Goal: Find specific page/section: Find specific page/section

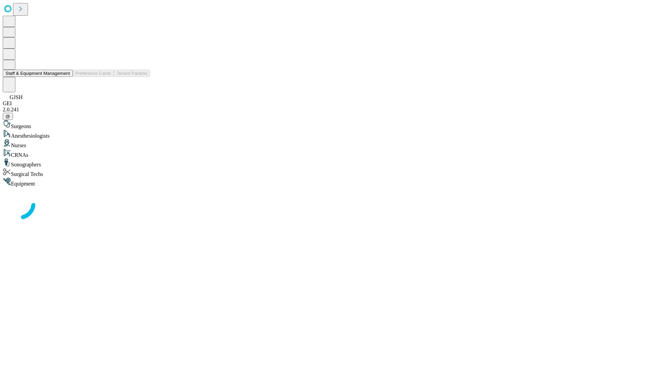
click at [65, 77] on button "Staff & Equipment Management" at bounding box center [38, 73] width 70 height 7
